Goal: Obtain resource: Download file/media

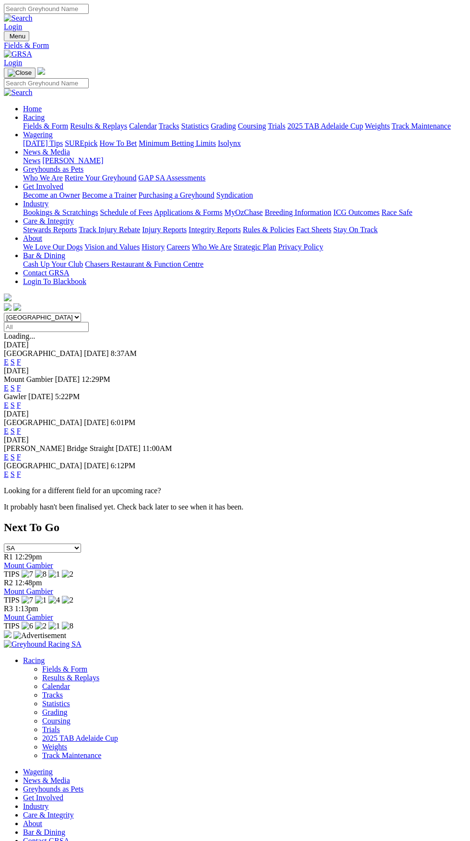
click at [21, 358] on link "F" at bounding box center [19, 362] width 4 height 8
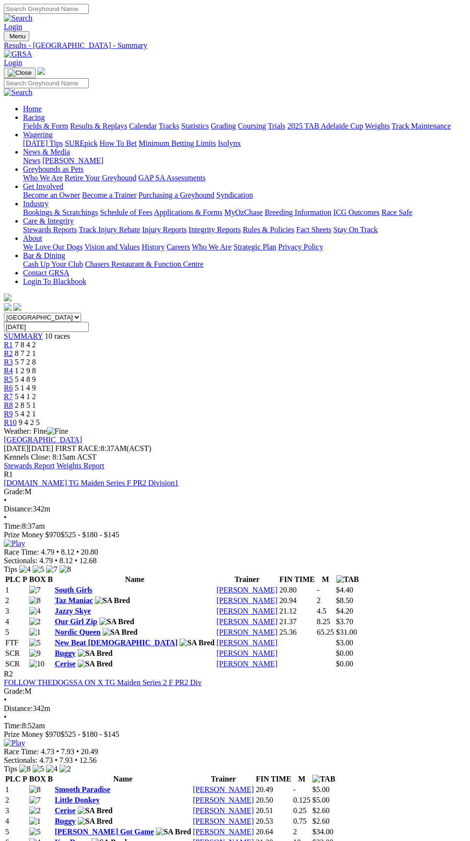
click at [21, 33] on span "Menu" at bounding box center [18, 36] width 16 height 7
click at [68, 123] on link "Fields & Form" at bounding box center [45, 126] width 45 height 8
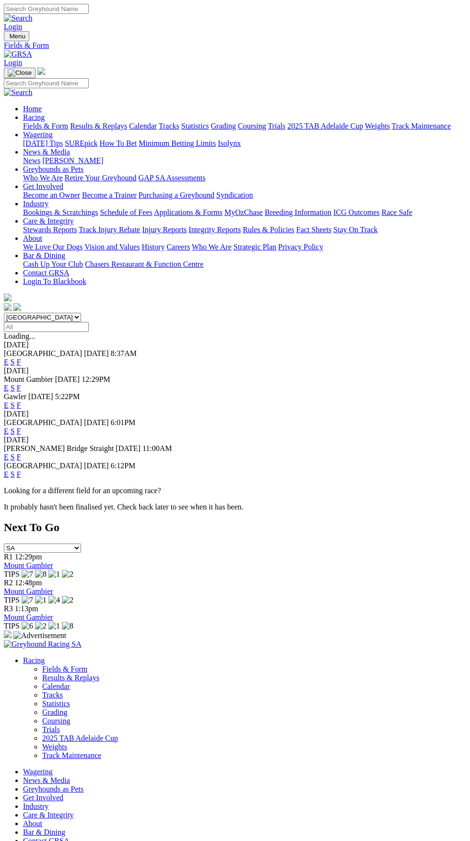
click at [21, 358] on link "F" at bounding box center [19, 362] width 4 height 8
click at [21, 384] on link "F" at bounding box center [19, 388] width 4 height 8
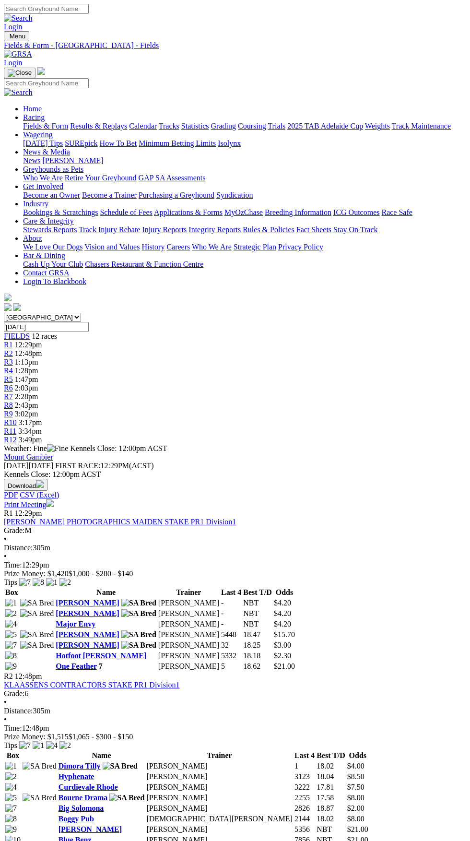
click at [44, 480] on img "button" at bounding box center [40, 484] width 8 height 8
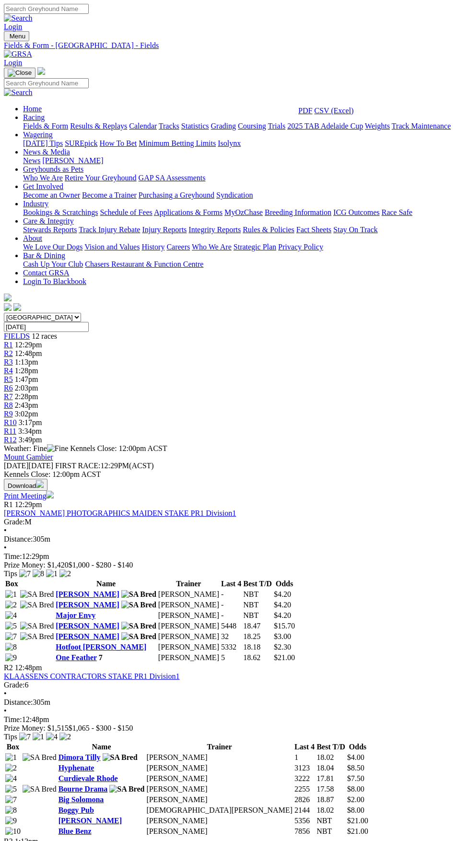
click at [346, 115] on link "CSV (Excel)" at bounding box center [333, 110] width 39 height 8
